Goal: Information Seeking & Learning: Check status

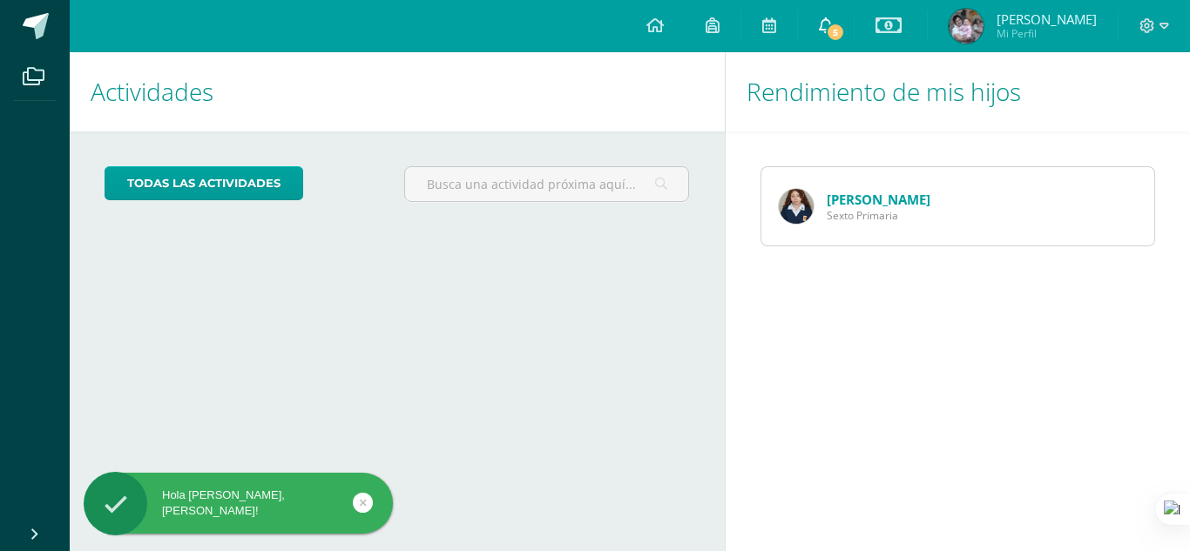
click at [827, 38] on link "5" at bounding box center [826, 26] width 56 height 52
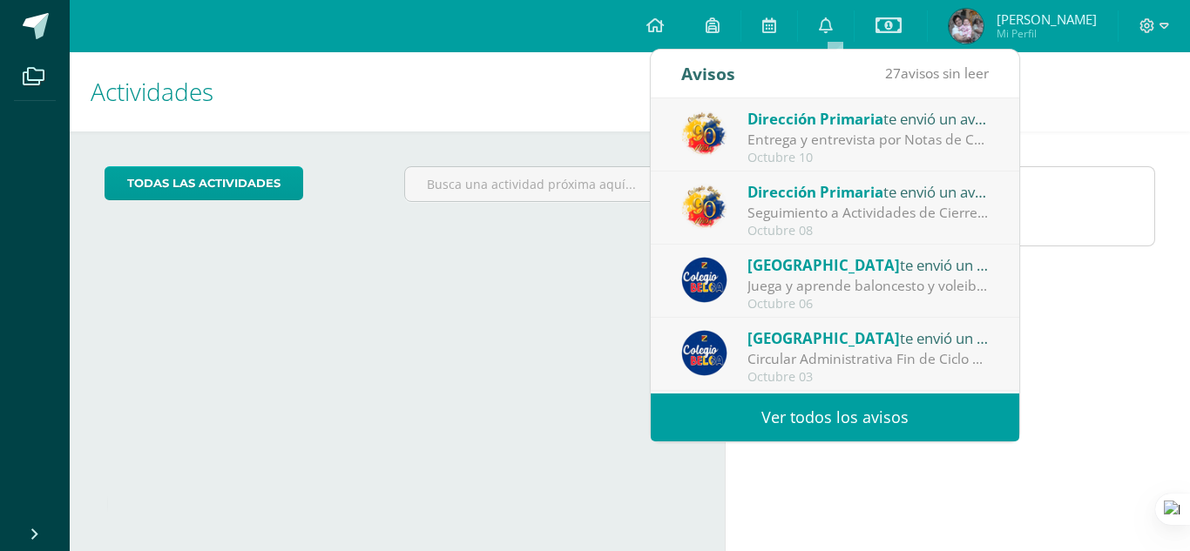
click at [819, 114] on span "Dirección Primaria" at bounding box center [815, 119] width 136 height 20
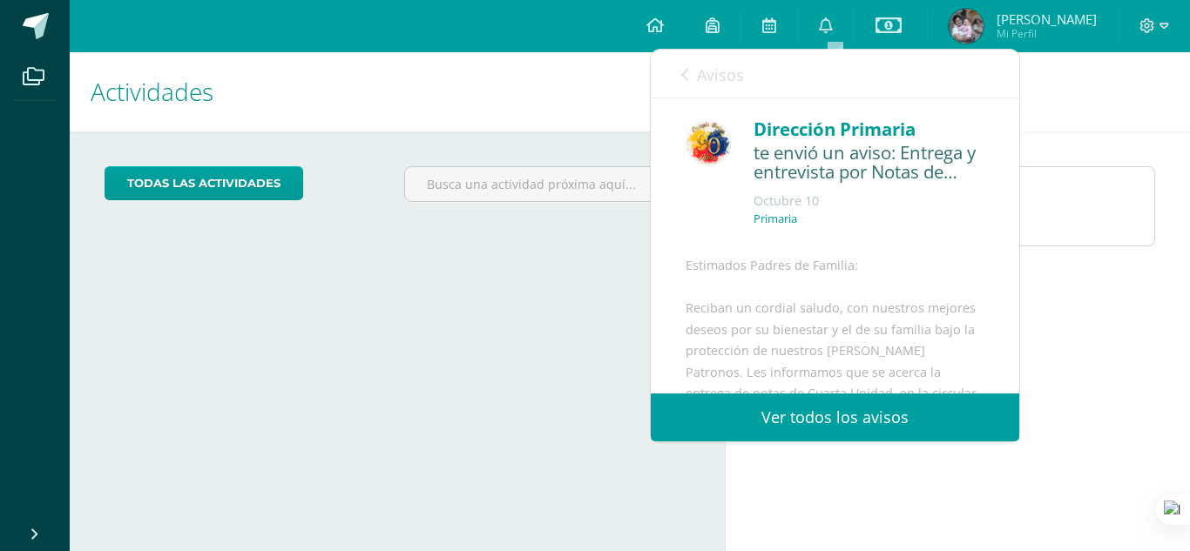
click at [840, 418] on link "Ver todos los avisos" at bounding box center [835, 418] width 368 height 48
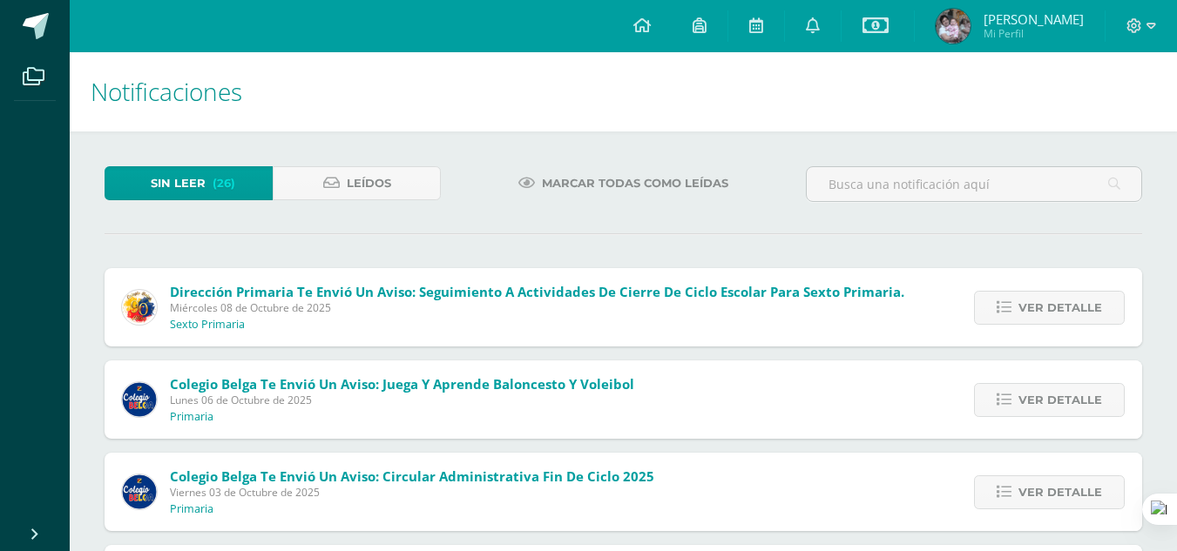
click at [729, 314] on span "Miércoles 08 de Octubre de 2025" at bounding box center [537, 307] width 734 height 15
click at [726, 300] on span "Dirección Primaria te envió un aviso: Seguimiento a Actividades de Cierre de Ci…" at bounding box center [537, 291] width 734 height 17
click at [1043, 305] on span "Ver detalle" at bounding box center [1060, 308] width 84 height 32
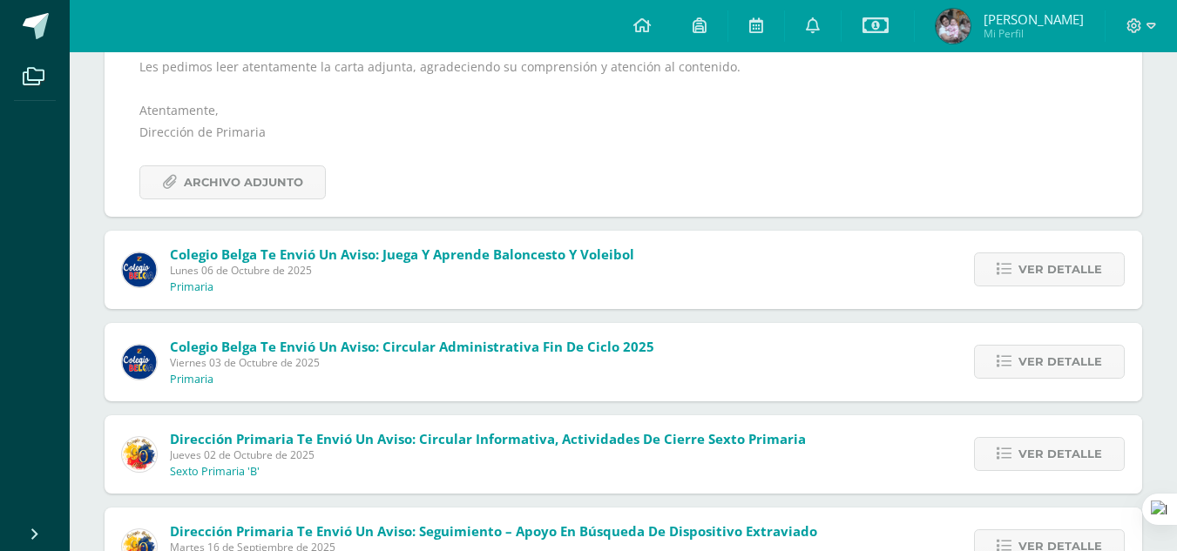
scroll to position [488, 0]
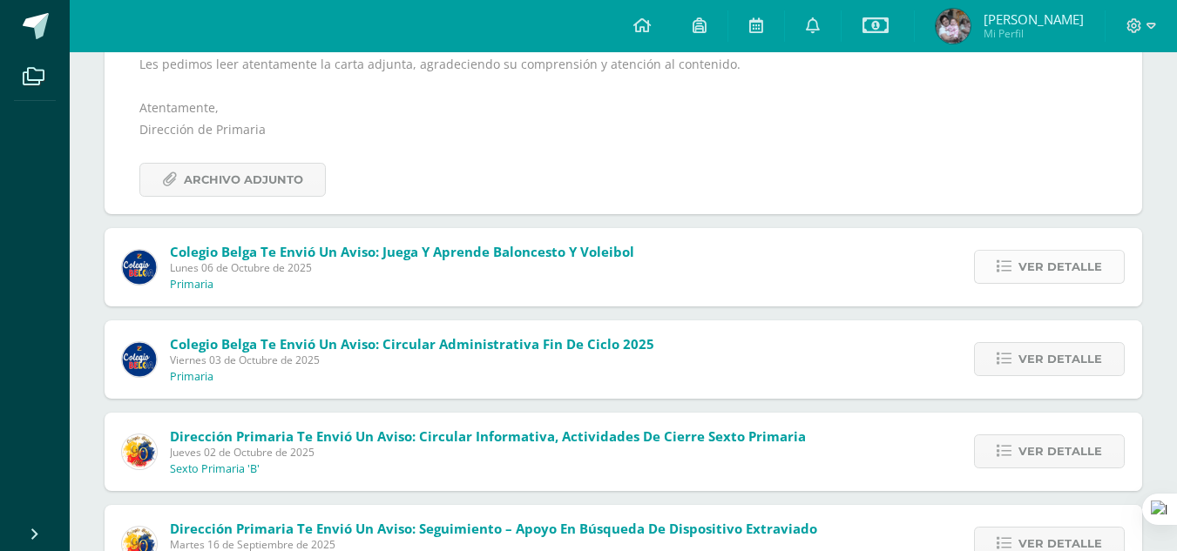
click at [1041, 262] on span "Ver detalle" at bounding box center [1060, 267] width 84 height 32
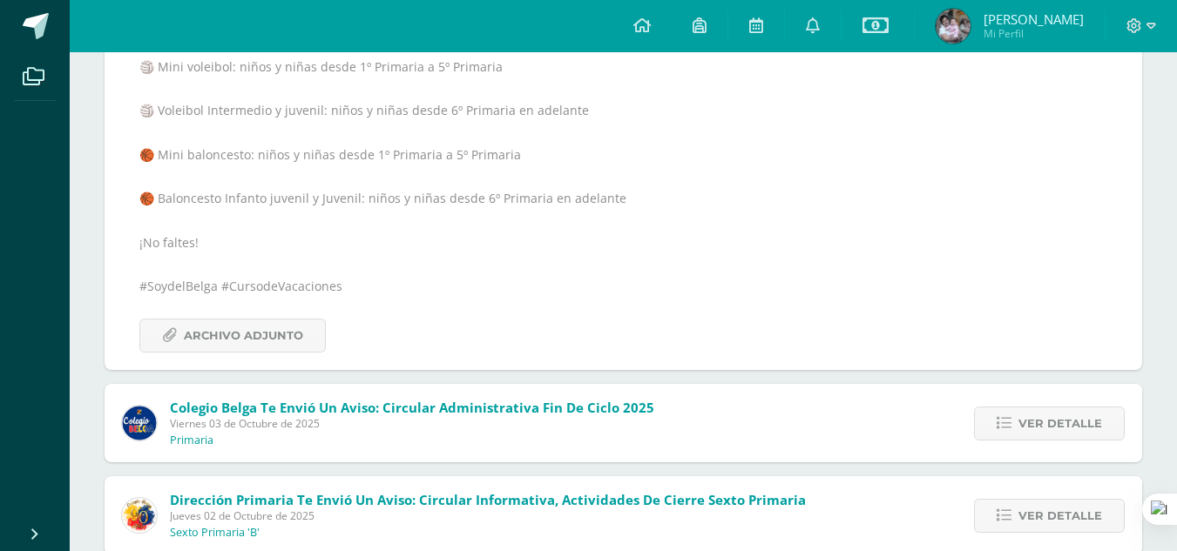
scroll to position [557, 0]
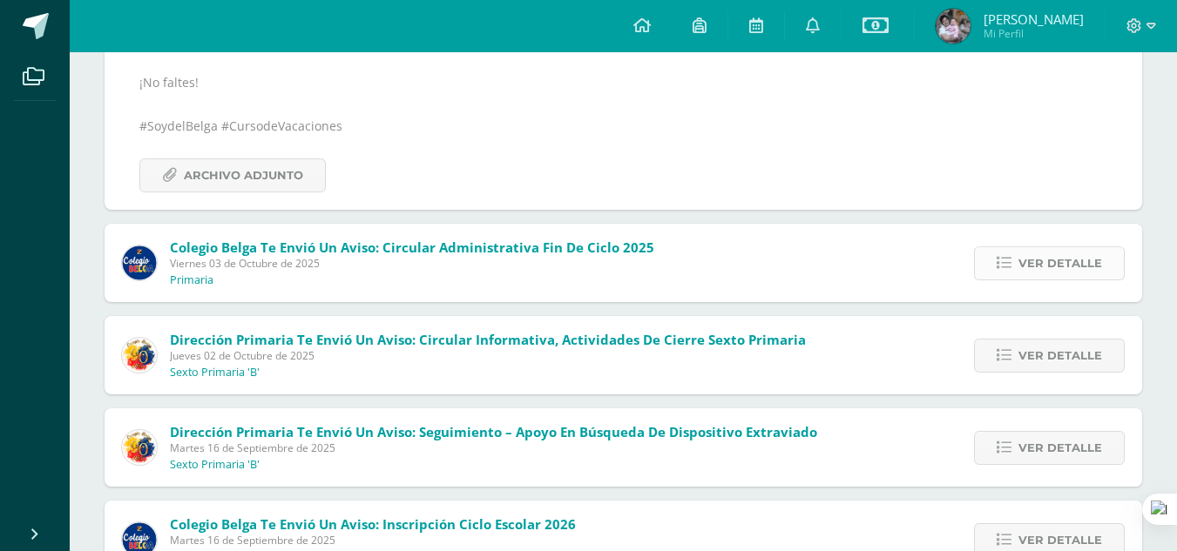
click at [1032, 267] on span "Ver detalle" at bounding box center [1060, 263] width 84 height 32
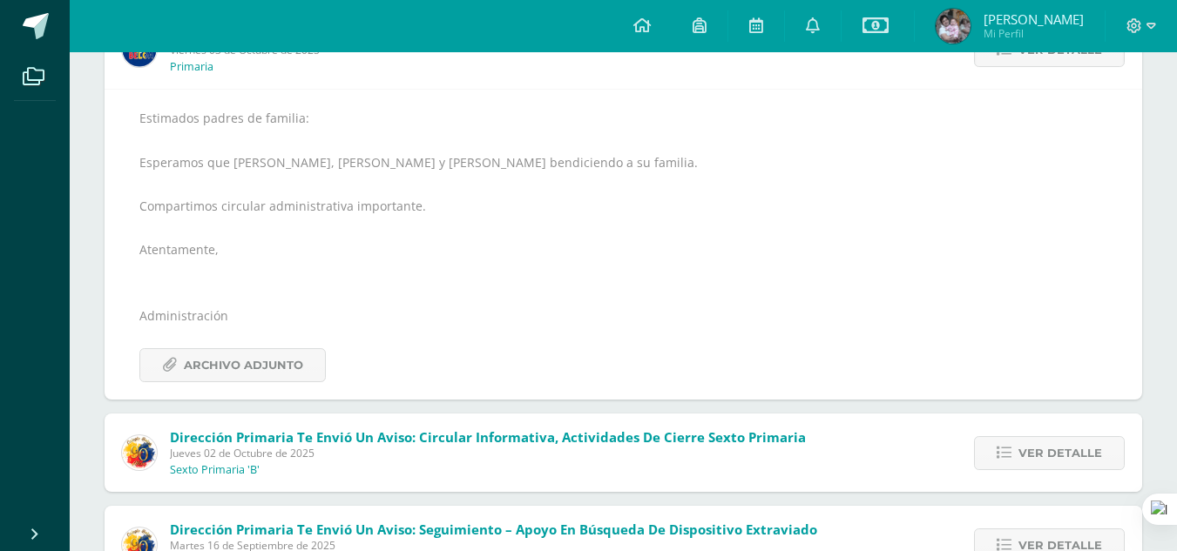
scroll to position [265, 0]
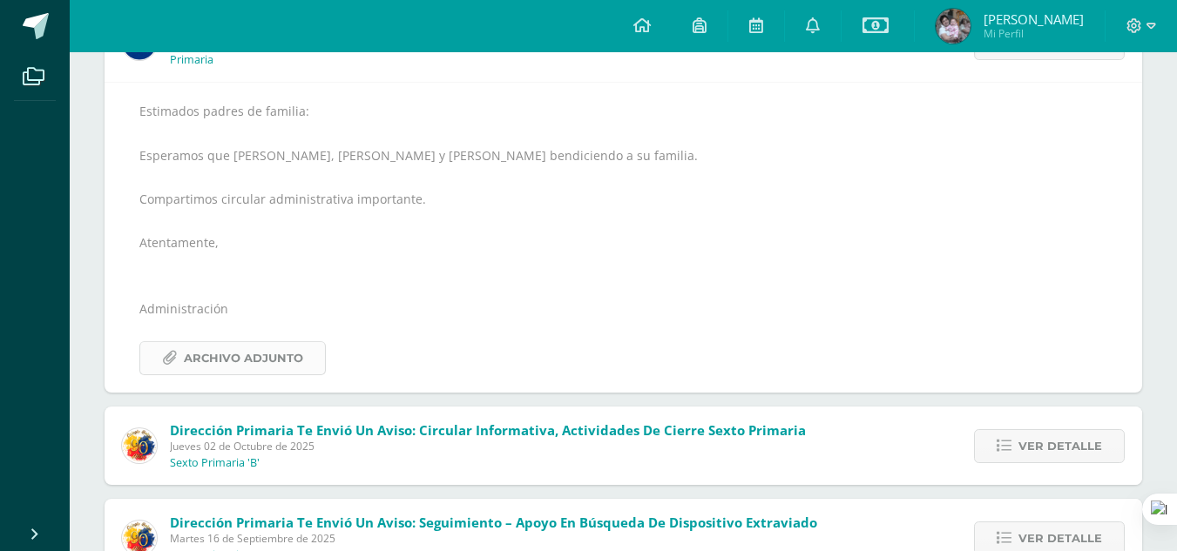
click at [260, 357] on span "Archivo Adjunto" at bounding box center [243, 358] width 119 height 32
click at [1059, 452] on span "Ver detalle" at bounding box center [1060, 446] width 84 height 32
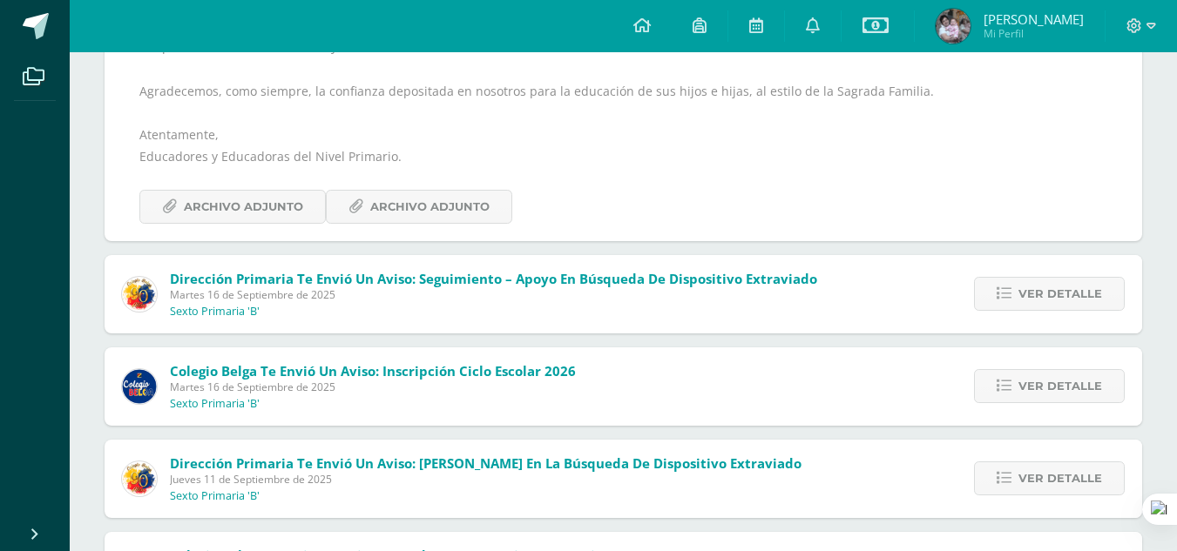
scroll to position [463, 0]
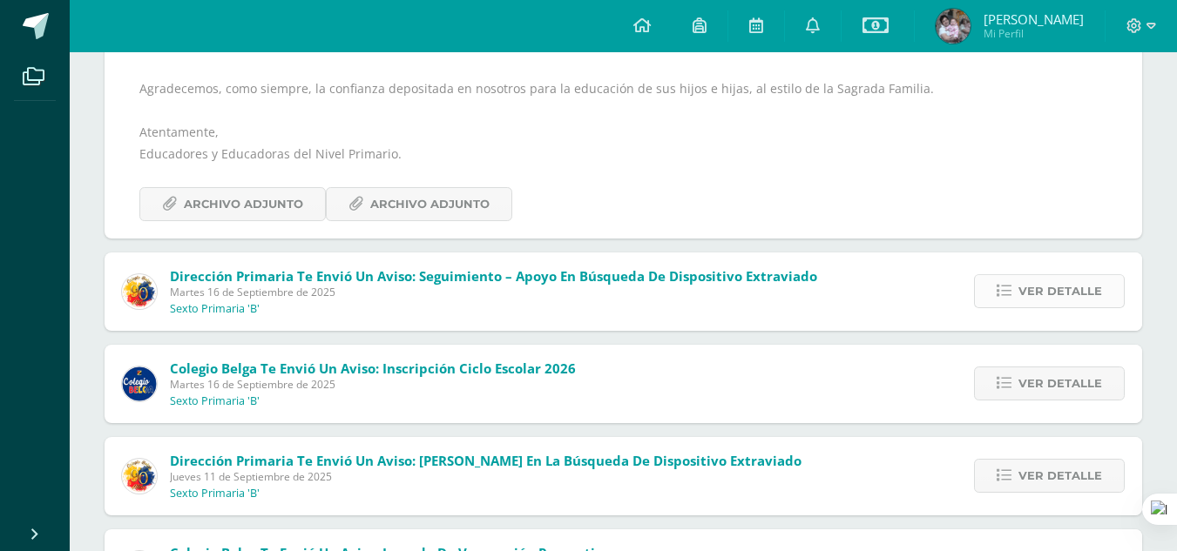
click at [1054, 287] on span "Ver detalle" at bounding box center [1060, 291] width 84 height 32
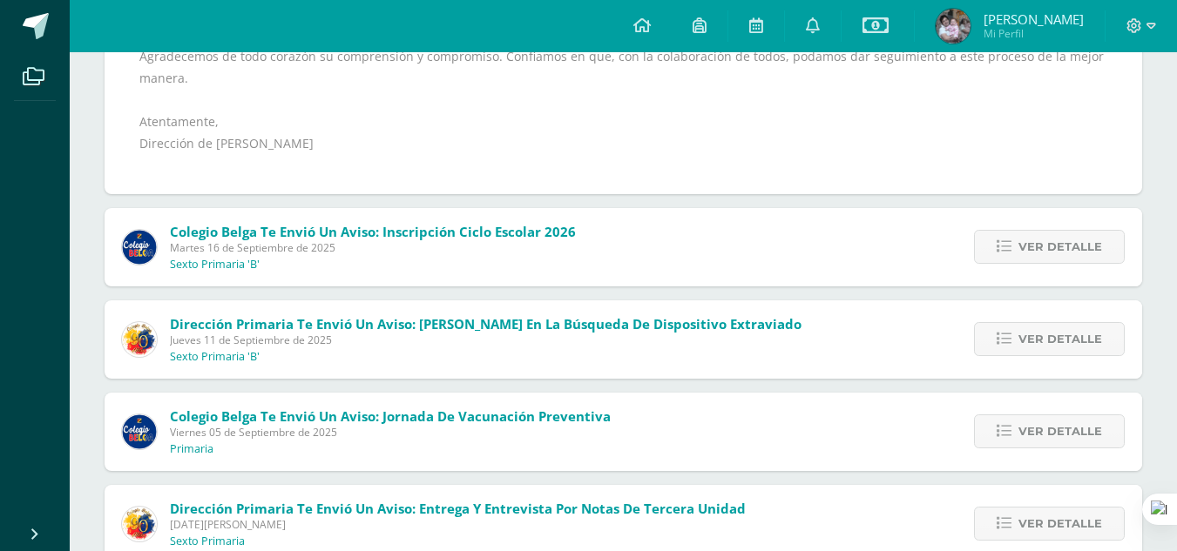
scroll to position [586, 0]
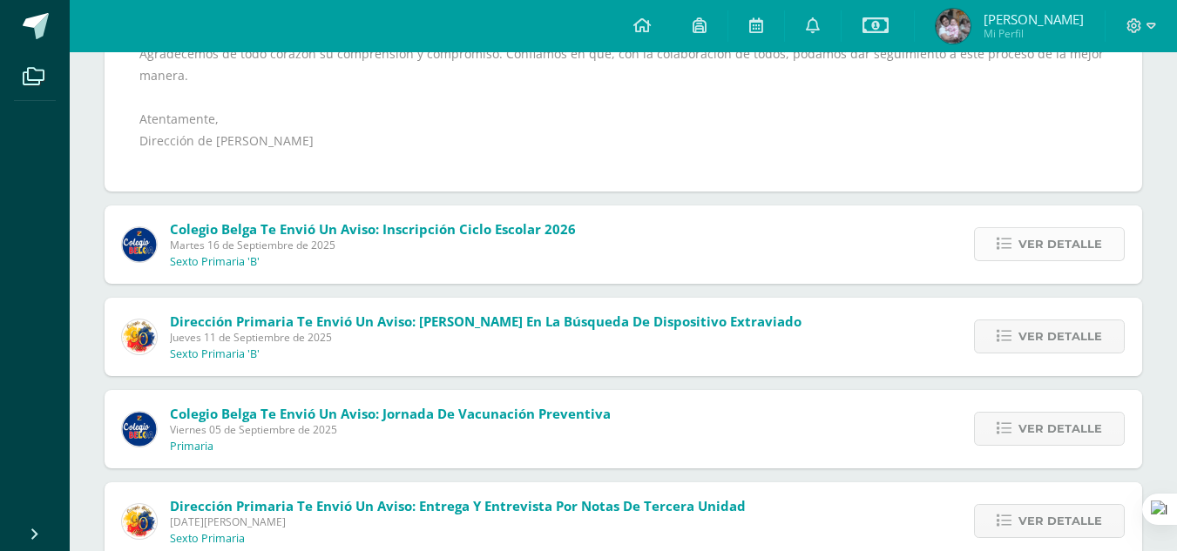
click at [1018, 239] on link "Ver detalle" at bounding box center [1049, 244] width 151 height 34
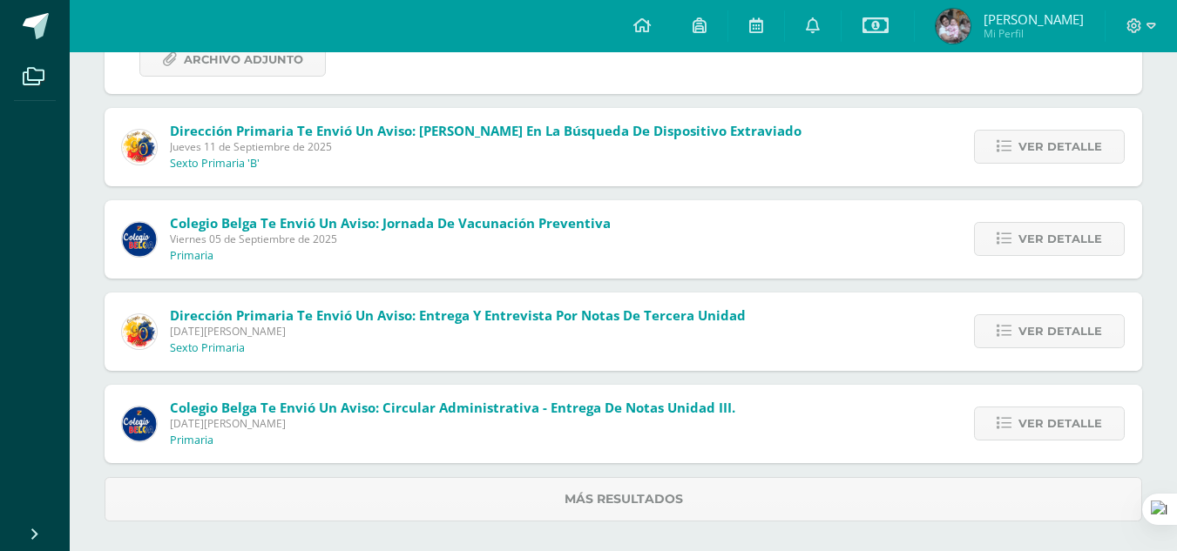
drag, startPoint x: 1017, startPoint y: 239, endPoint x: 1183, endPoint y: 270, distance: 168.4
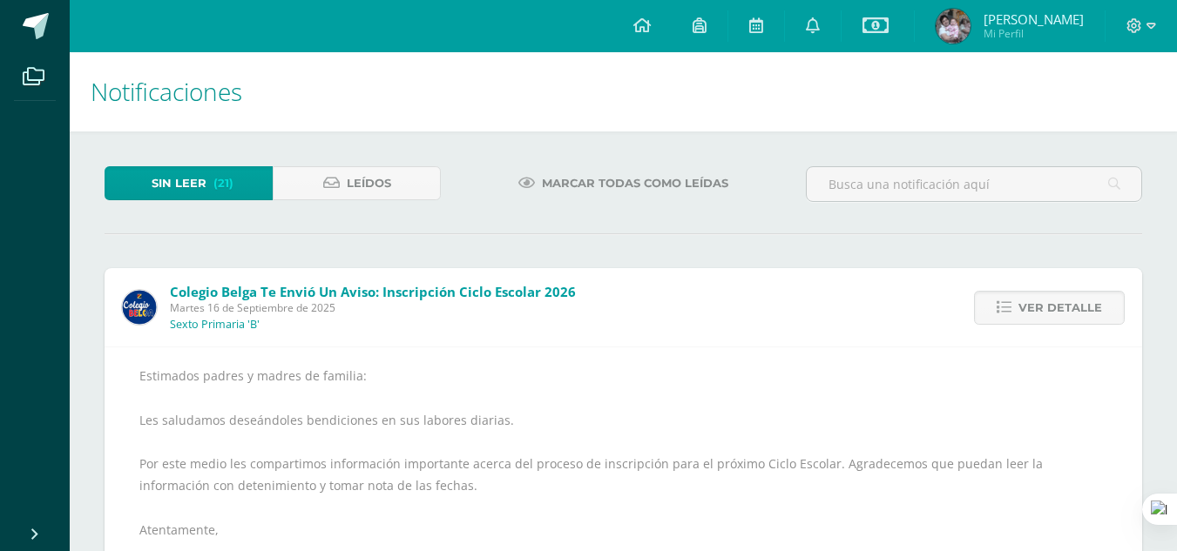
scroll to position [482, 0]
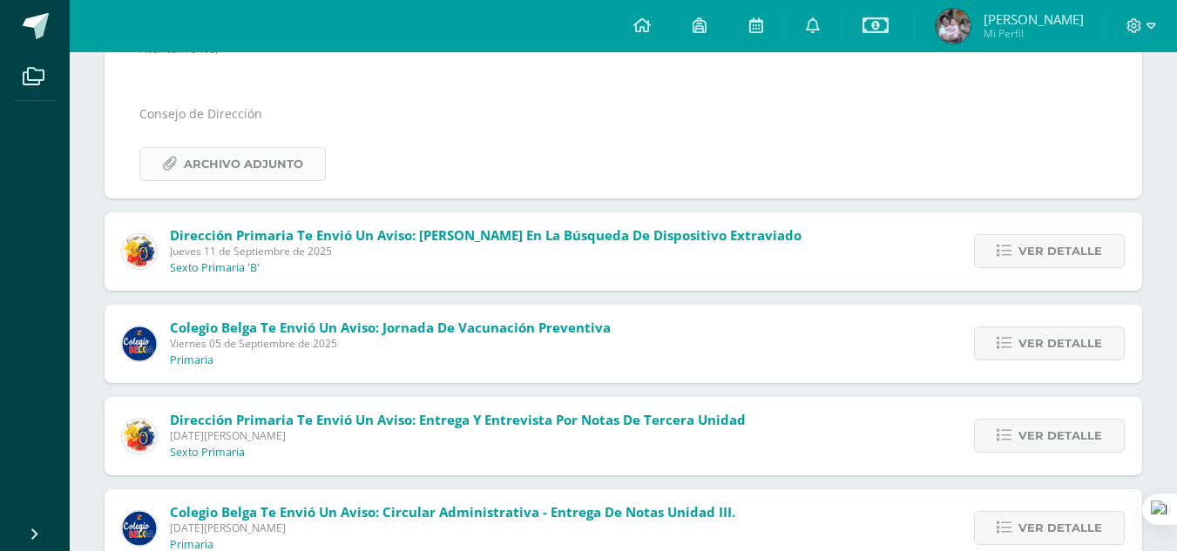
click at [226, 165] on span "Archivo Adjunto" at bounding box center [243, 164] width 119 height 32
click at [1027, 255] on span "Ver detalle" at bounding box center [1060, 251] width 84 height 32
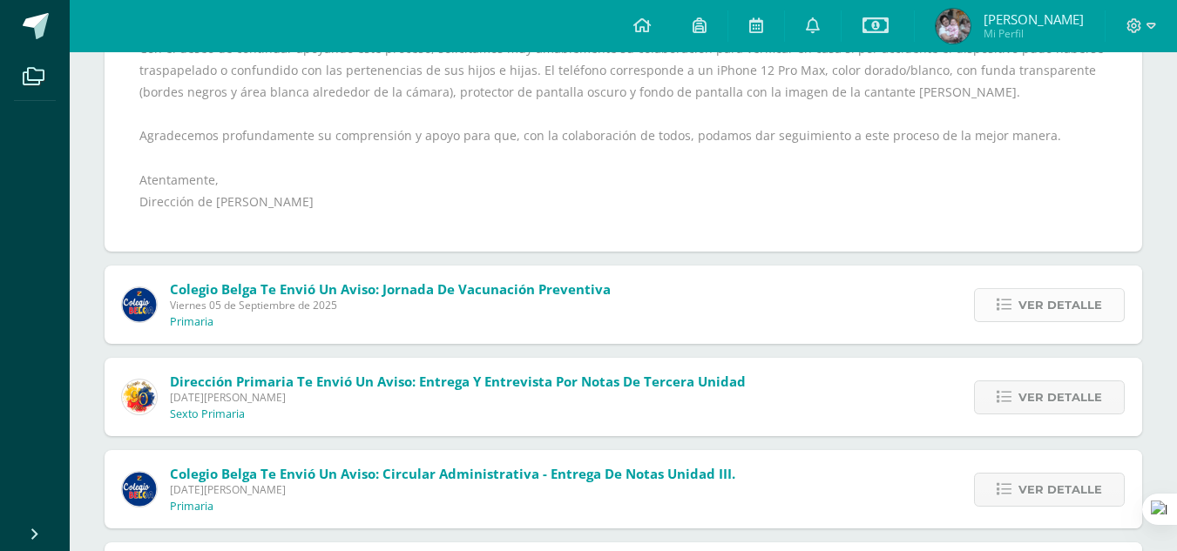
click at [1042, 298] on span "Ver detalle" at bounding box center [1060, 305] width 84 height 32
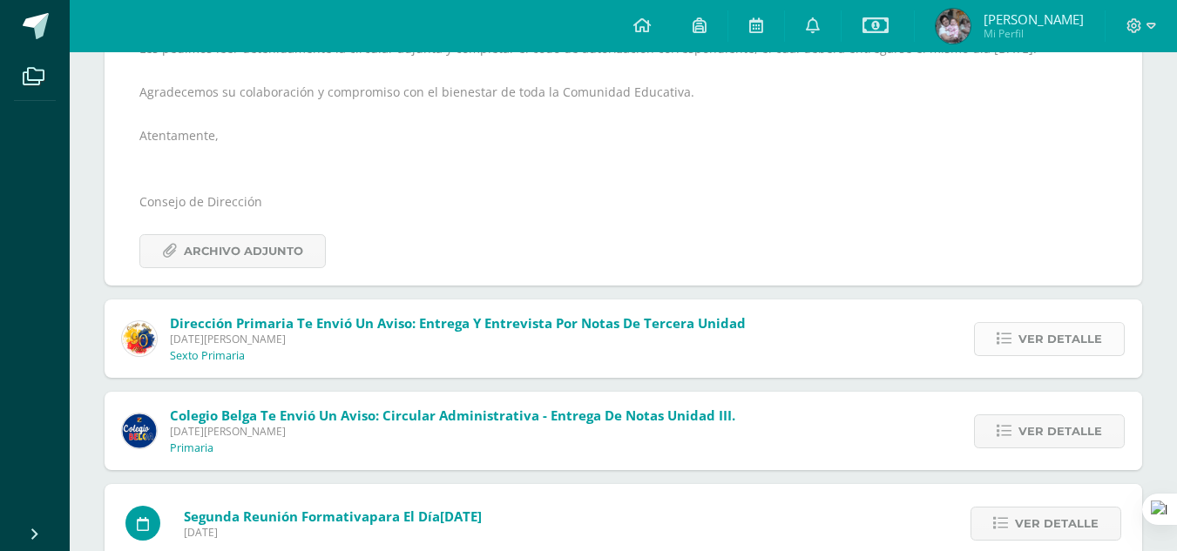
click at [1043, 335] on span "Ver detalle" at bounding box center [1060, 339] width 84 height 32
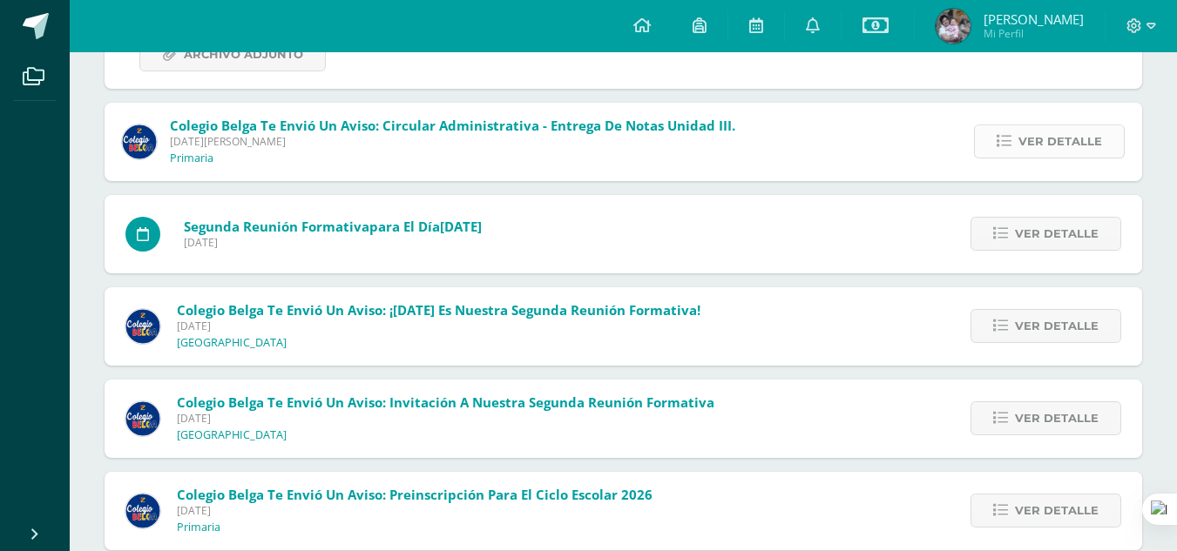
click at [1036, 148] on span "Ver detalle" at bounding box center [1060, 141] width 84 height 32
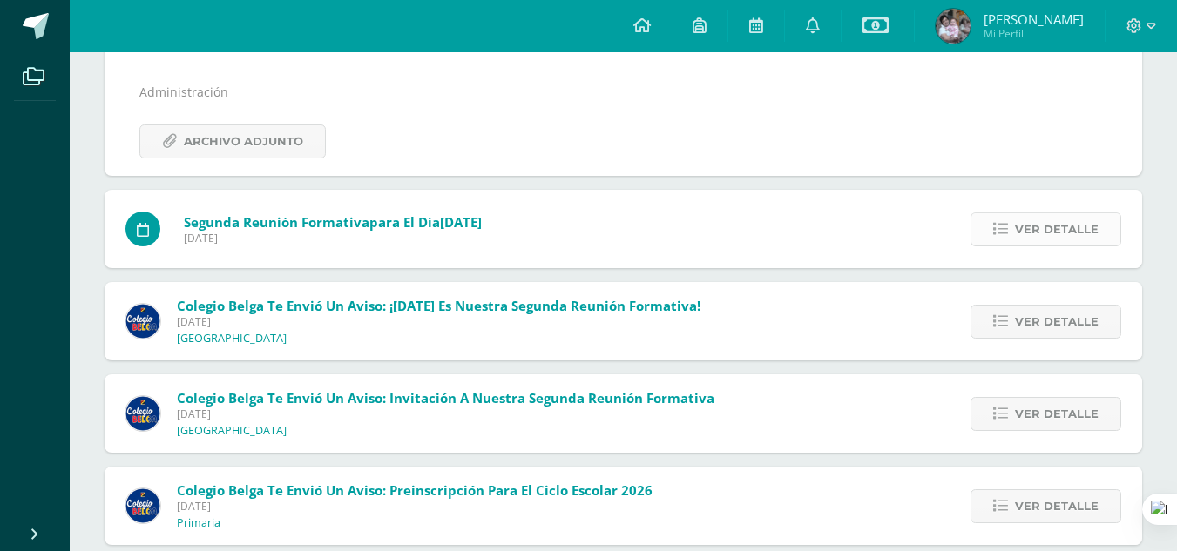
click at [1048, 224] on span "Ver detalle" at bounding box center [1057, 229] width 84 height 32
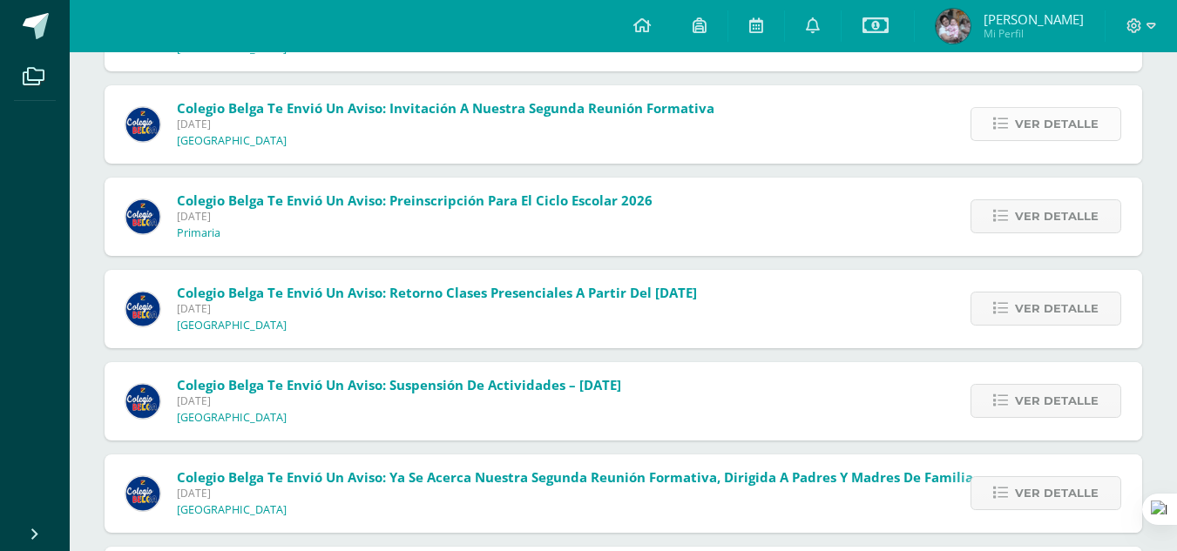
click at [1028, 125] on span "Ver detalle" at bounding box center [1057, 124] width 84 height 32
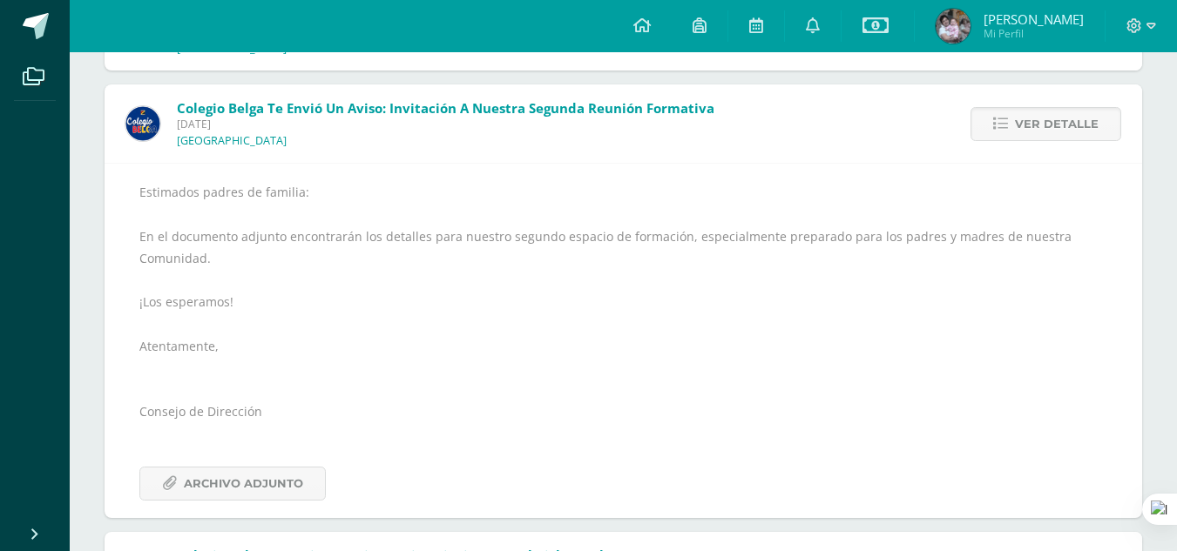
scroll to position [758, 0]
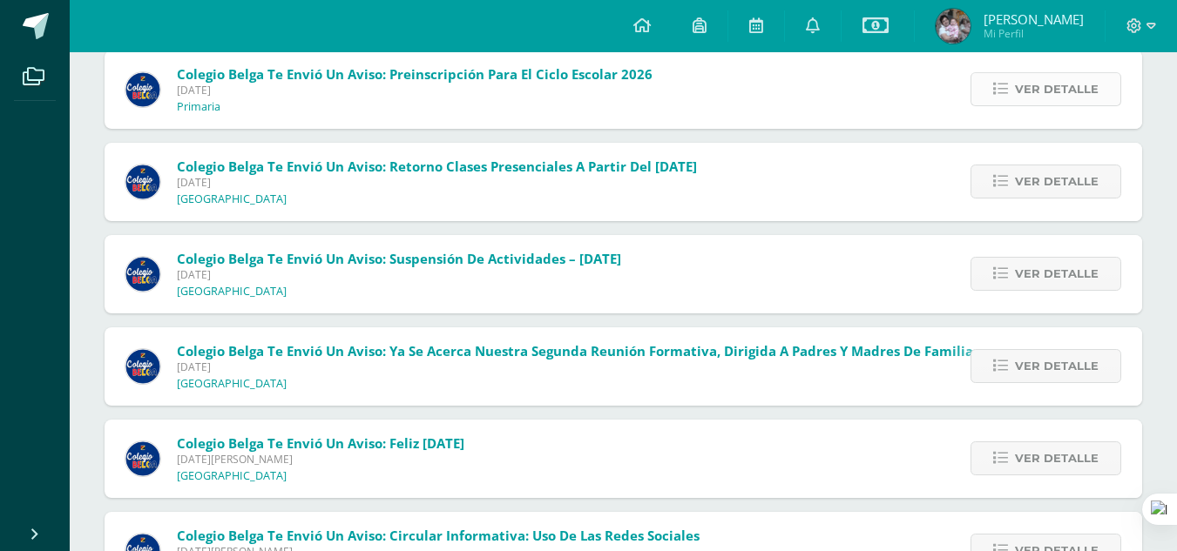
click at [1057, 96] on span "Ver detalle" at bounding box center [1057, 89] width 84 height 32
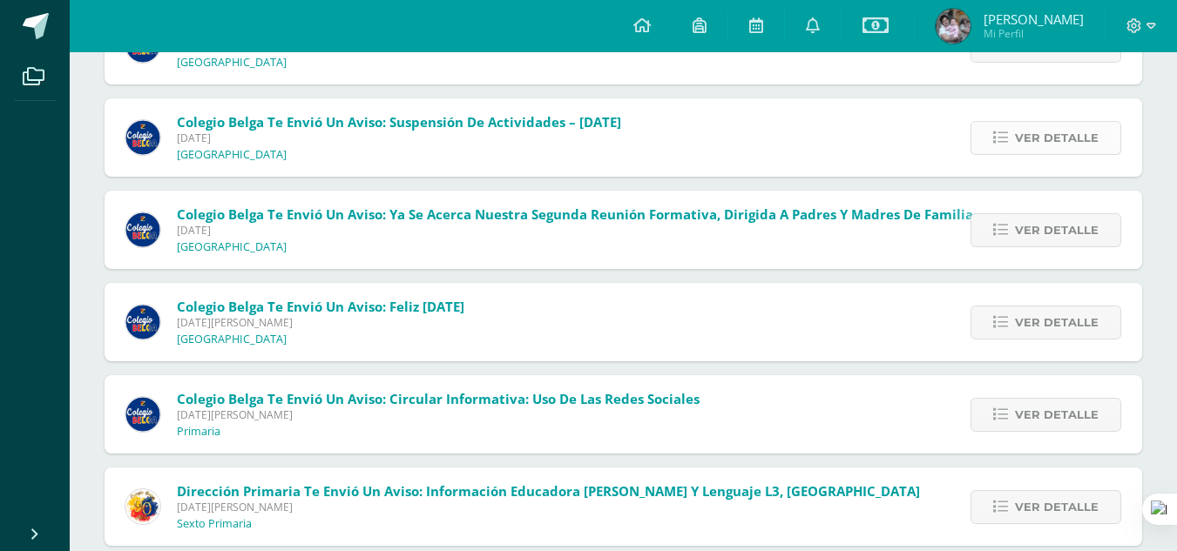
click at [1102, 133] on link "Ver detalle" at bounding box center [1045, 138] width 151 height 34
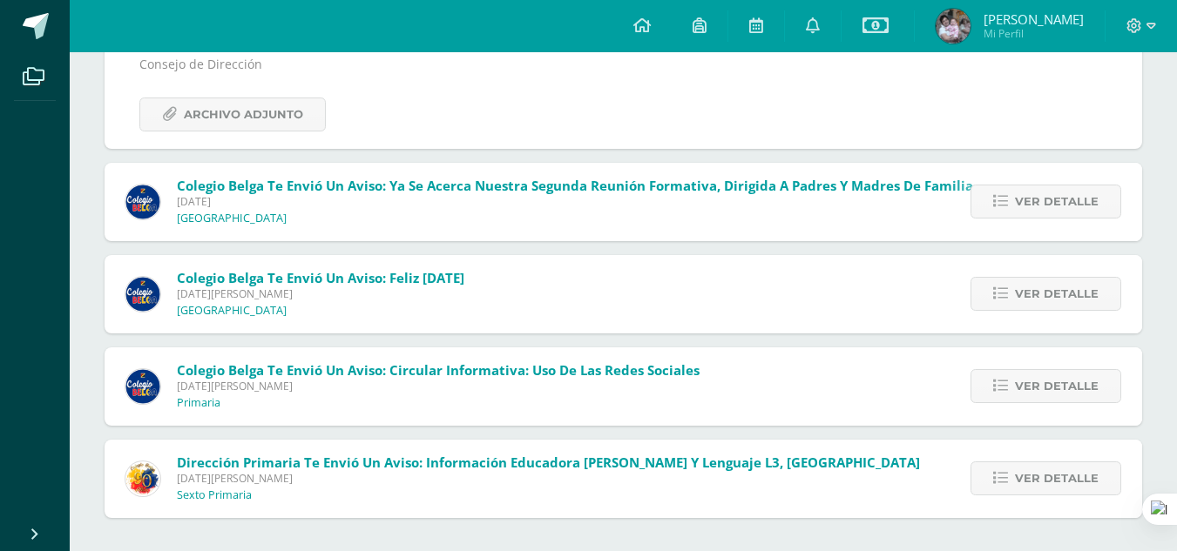
scroll to position [718, 0]
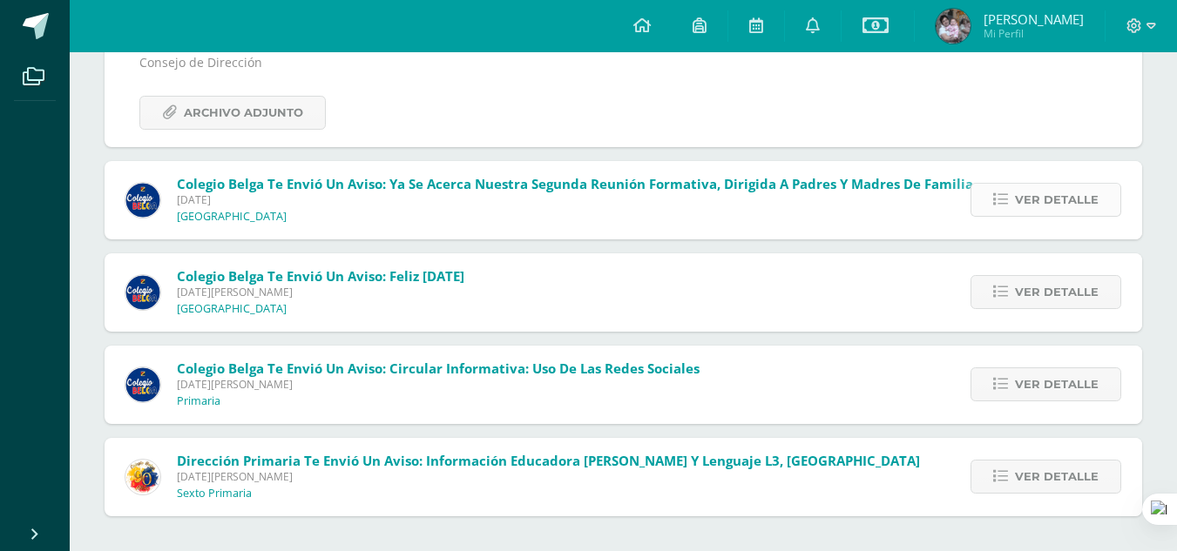
click at [1080, 192] on span "Ver detalle" at bounding box center [1057, 200] width 84 height 32
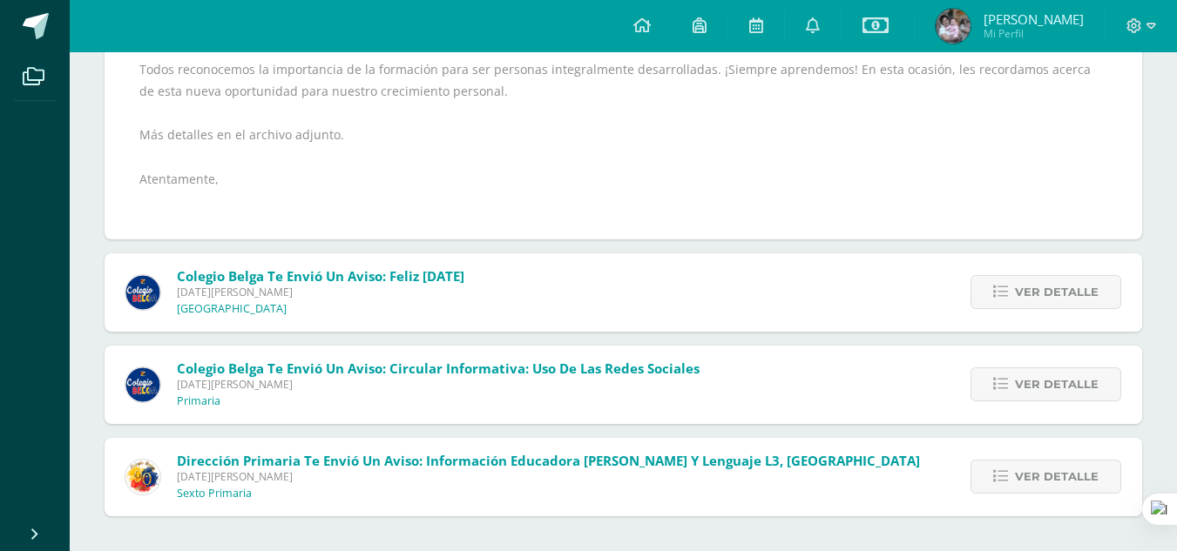
scroll to position [479, 0]
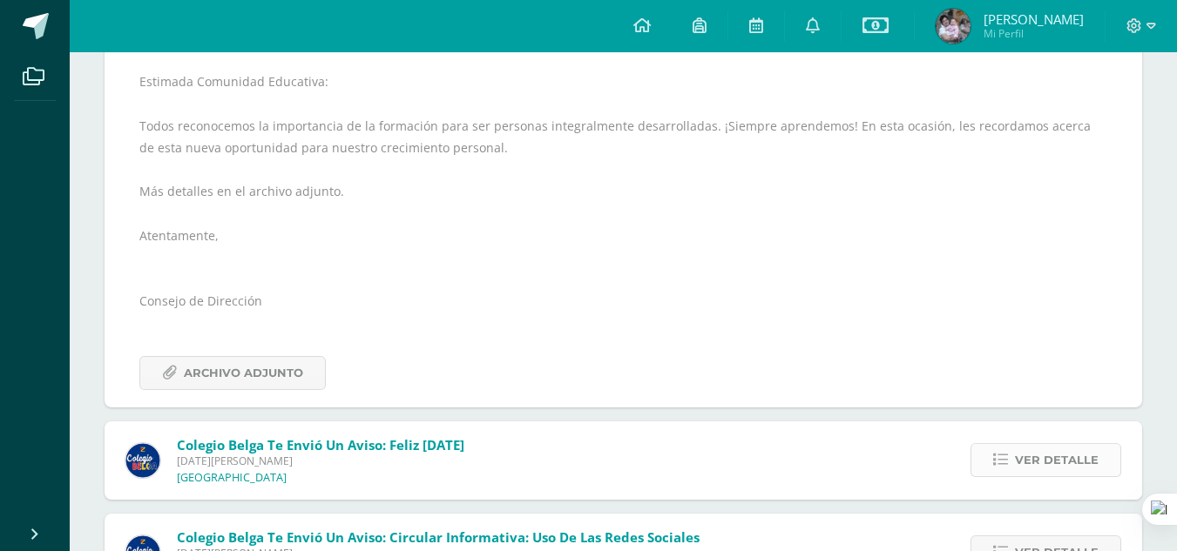
click at [1070, 456] on span "Ver detalle" at bounding box center [1057, 460] width 84 height 32
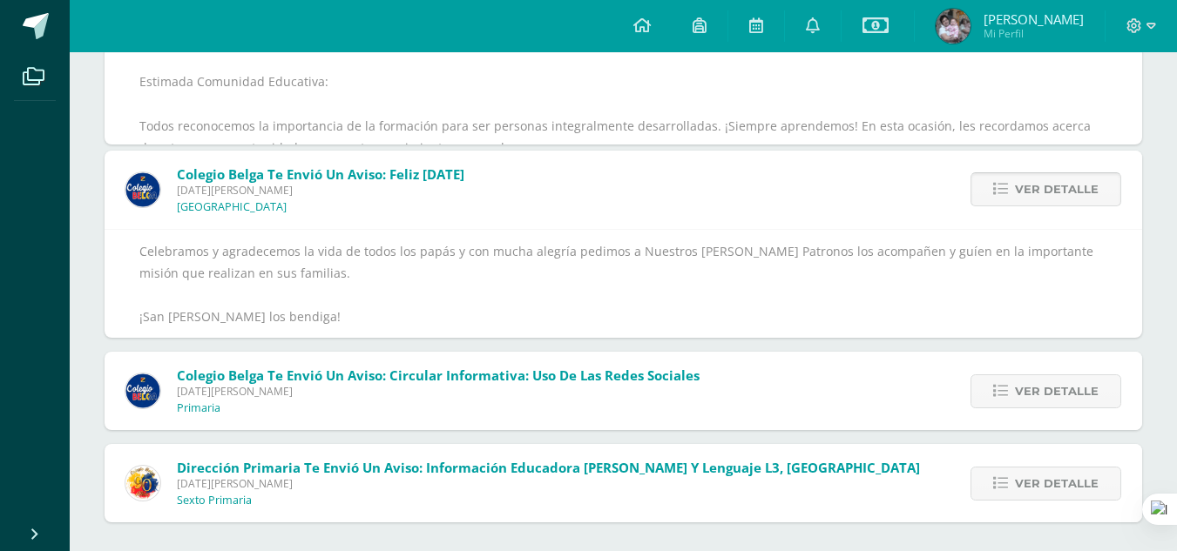
scroll to position [379, 0]
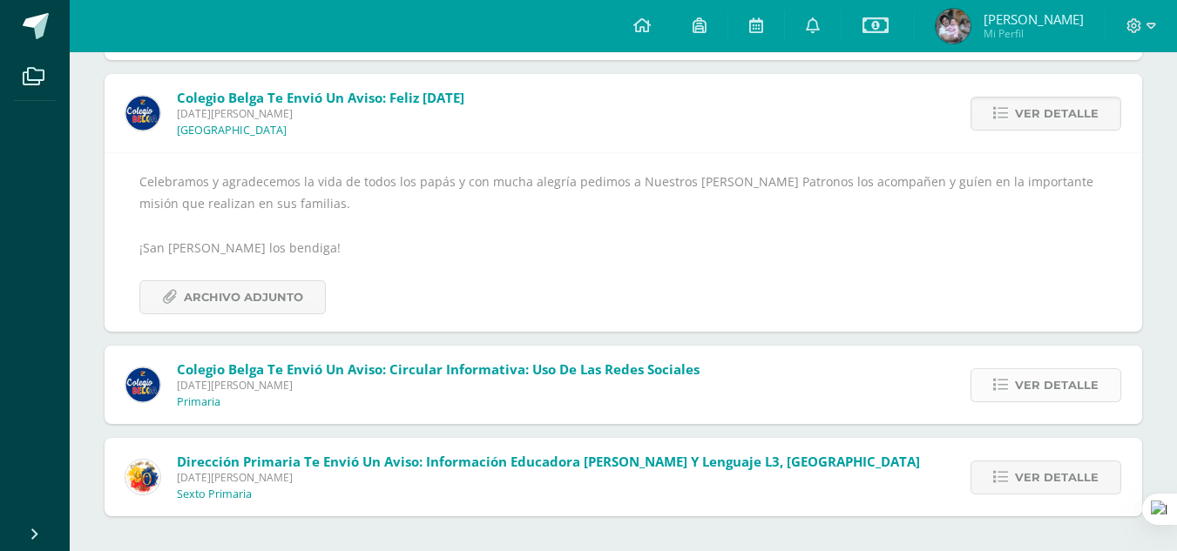
click at [1057, 388] on span "Ver detalle" at bounding box center [1057, 385] width 84 height 32
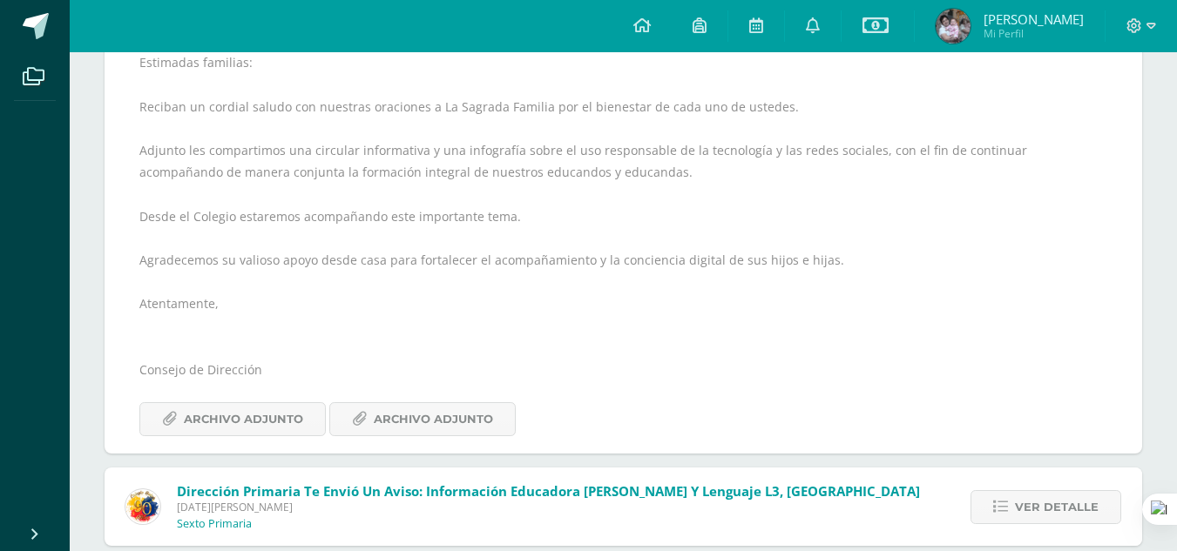
scroll to position [528, 0]
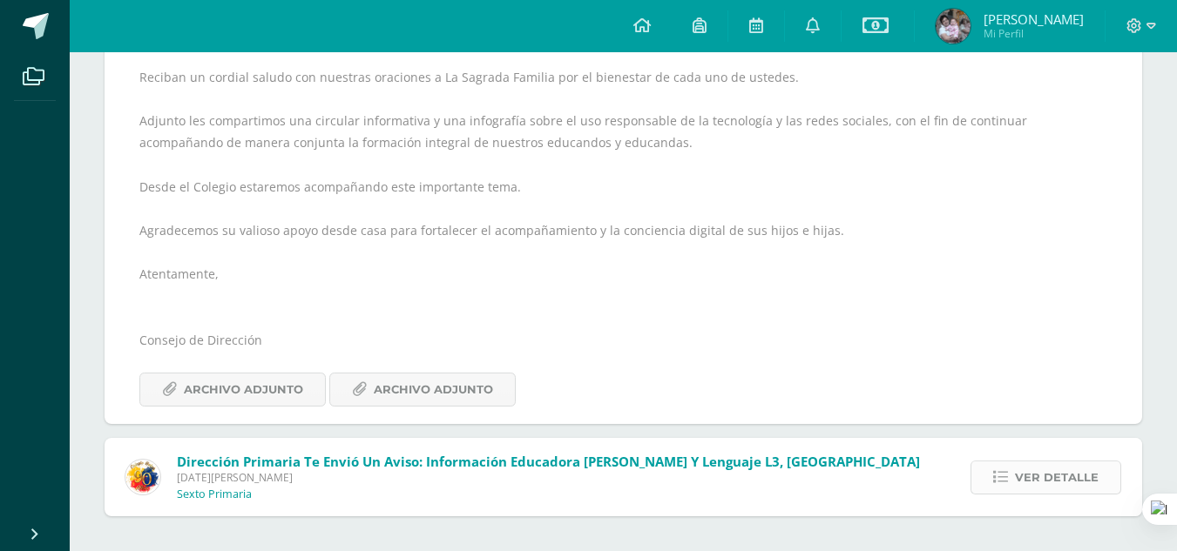
click at [1069, 469] on span "Ver detalle" at bounding box center [1057, 478] width 84 height 32
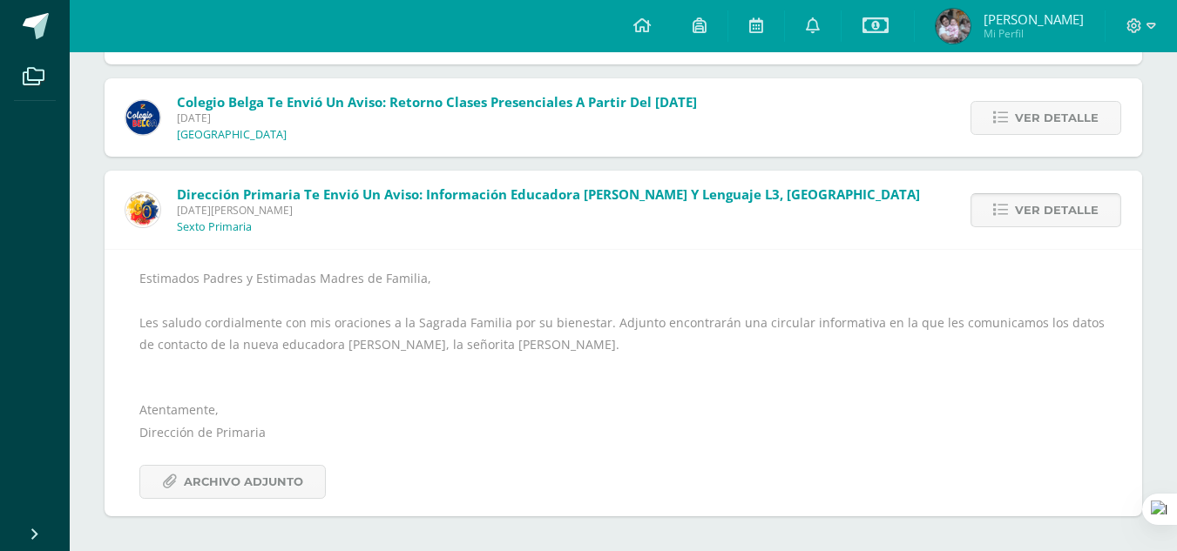
scroll to position [282, 0]
click at [875, 30] on icon at bounding box center [875, 25] width 26 height 21
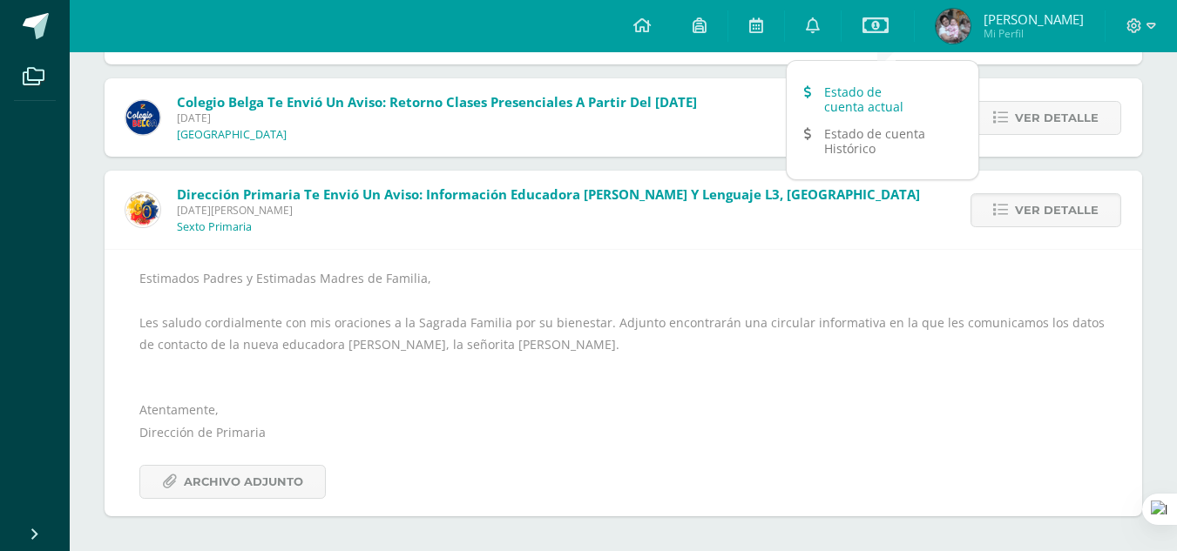
click at [851, 97] on link "Estado de cuenta actual" at bounding box center [882, 99] width 192 height 42
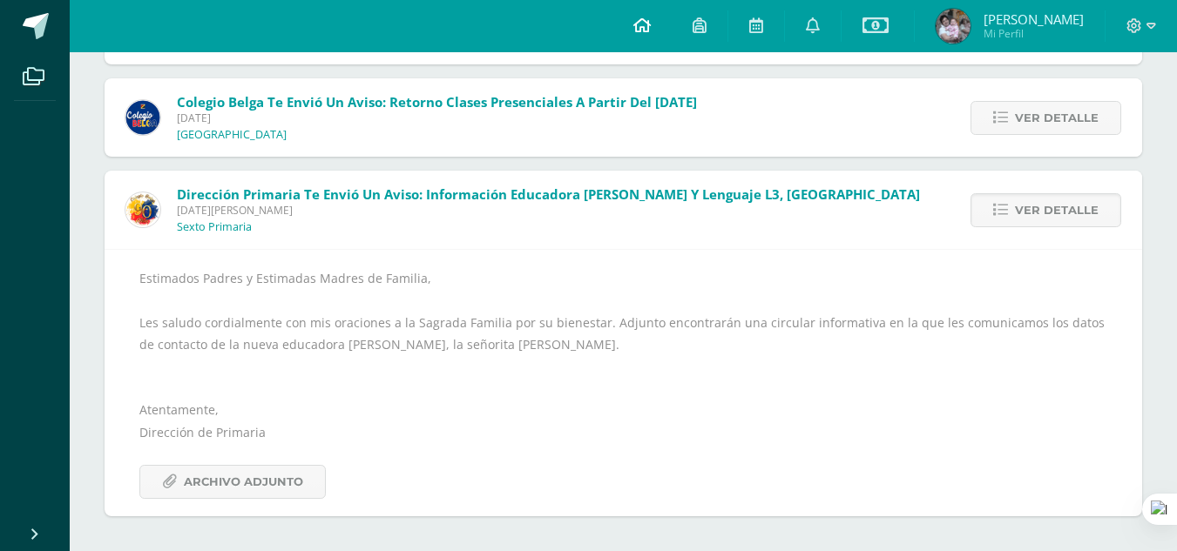
click at [651, 34] on span at bounding box center [641, 26] width 17 height 19
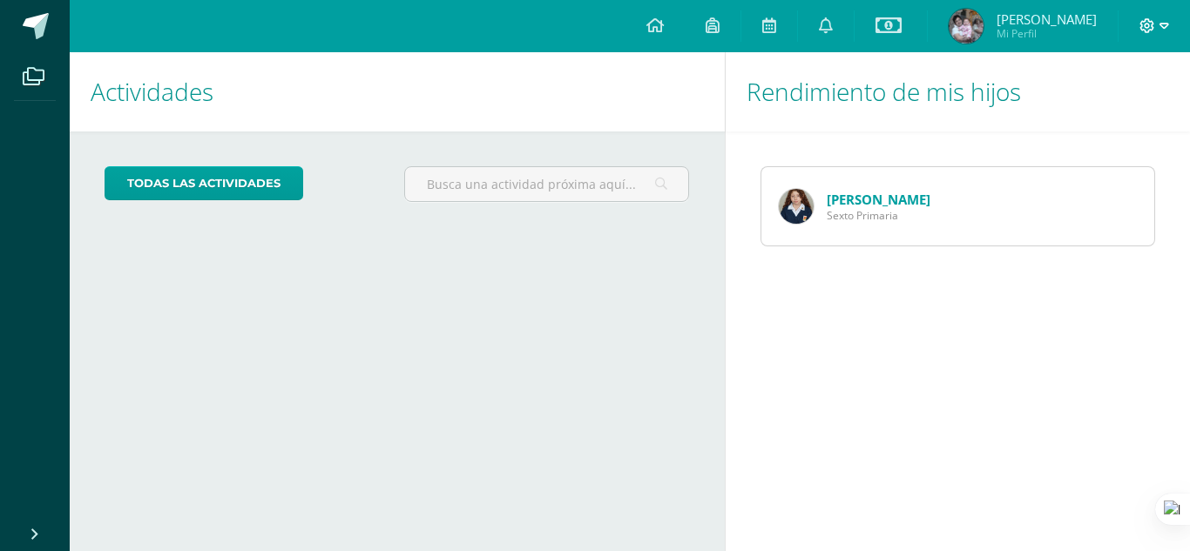
click at [1159, 27] on icon at bounding box center [1164, 26] width 10 height 16
click at [1102, 123] on span "Cerrar sesión" at bounding box center [1109, 119] width 78 height 17
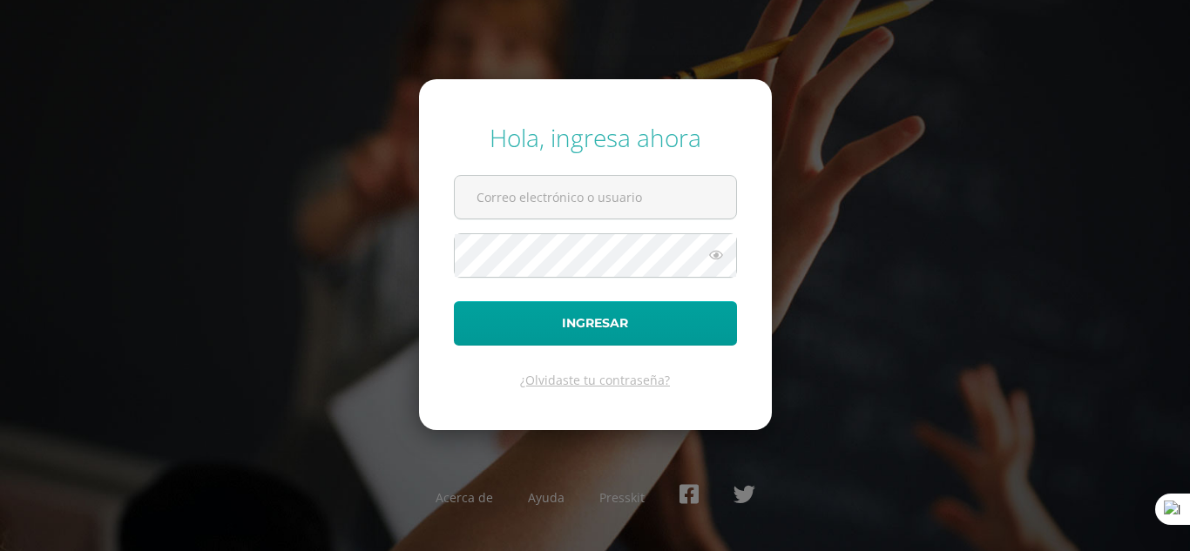
type input "acoguox@yahoo.es"
click at [719, 256] on icon at bounding box center [716, 255] width 23 height 21
click at [719, 256] on icon at bounding box center [715, 255] width 24 height 21
